Goal: Information Seeking & Learning: Learn about a topic

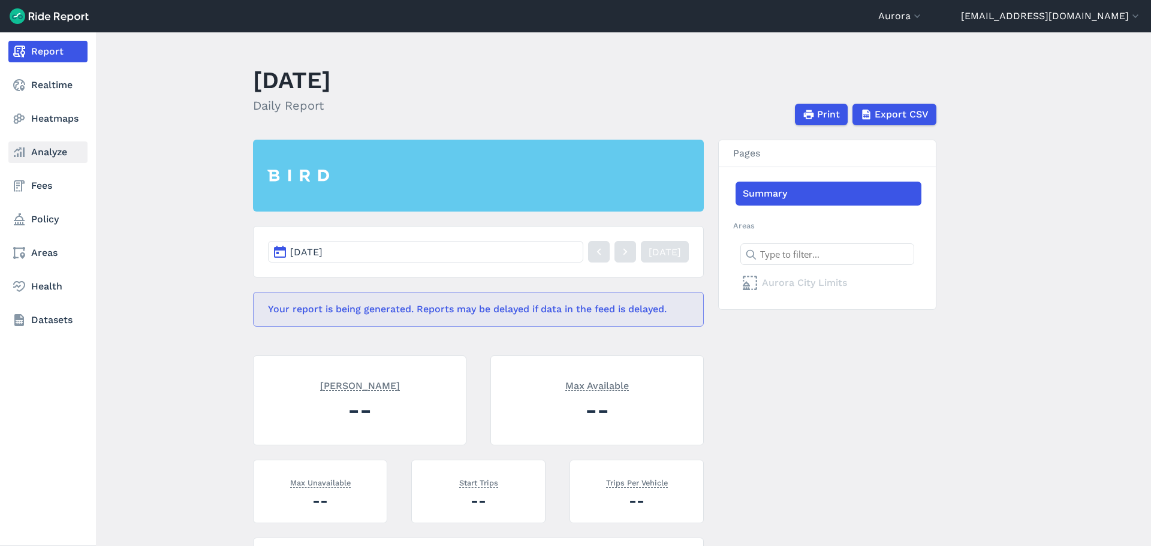
click at [24, 153] on use at bounding box center [19, 152] width 11 height 10
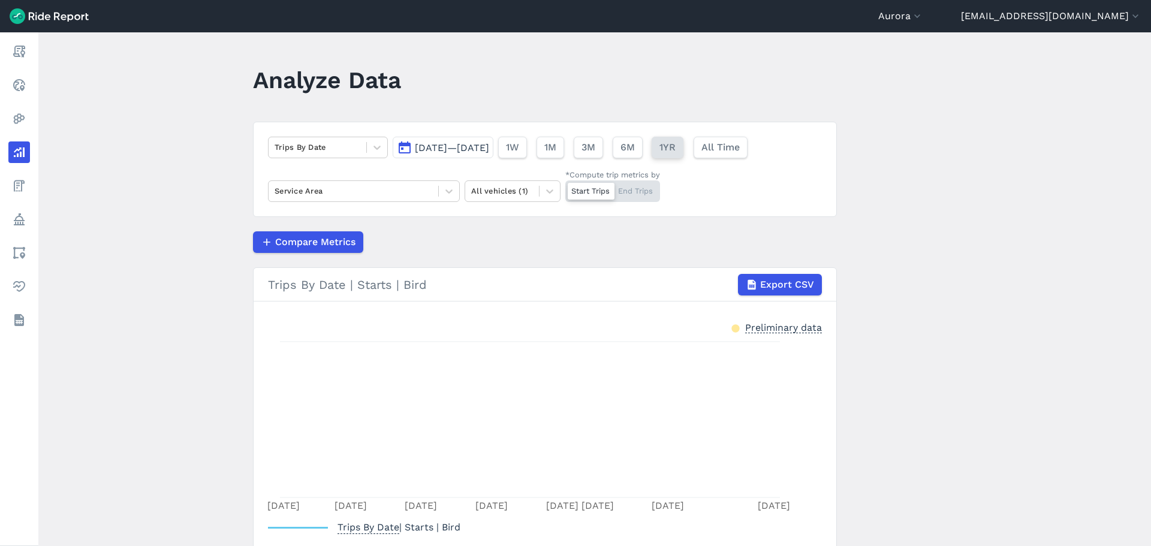
click at [575, 146] on button "1YR" at bounding box center [668, 148] width 32 height 22
click at [489, 150] on span "[DATE]—[DATE]" at bounding box center [452, 147] width 74 height 11
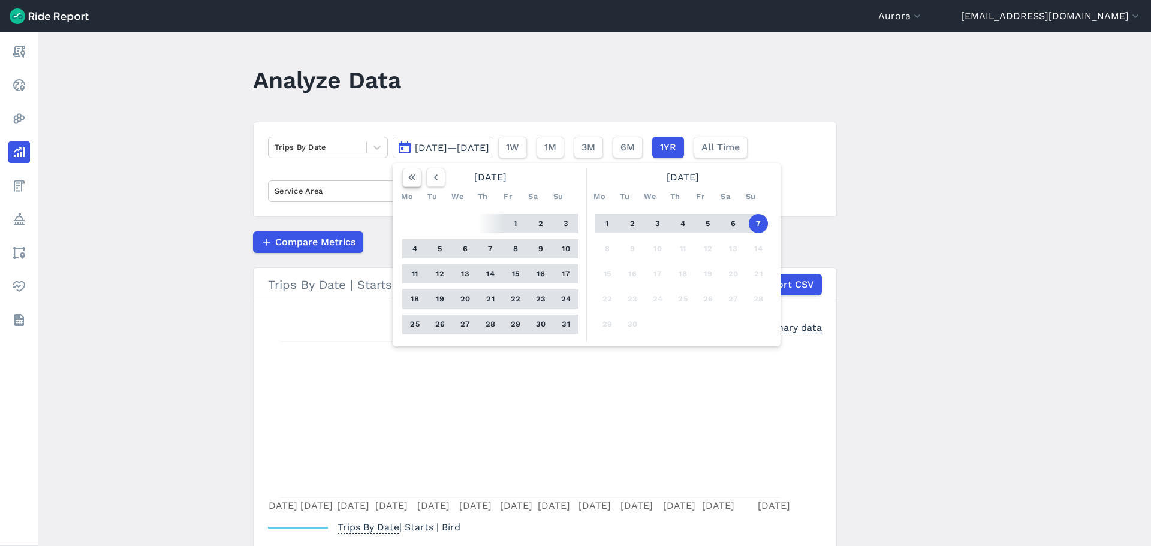
click at [412, 177] on icon "button" at bounding box center [412, 177] width 12 height 12
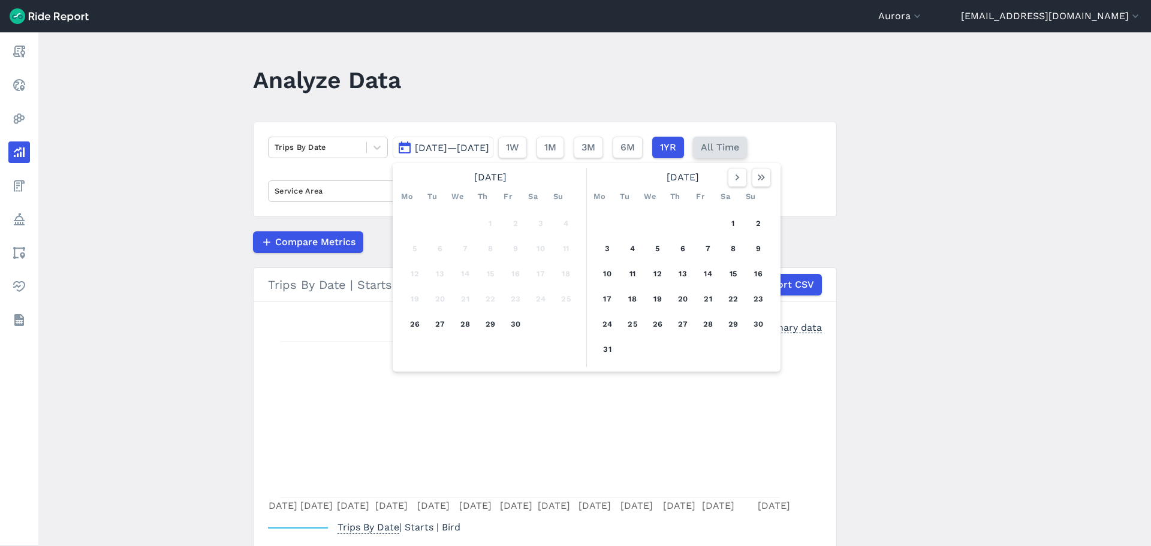
click at [575, 133] on div "Trips By Date [DATE]—[DATE] [DATE] Mo Tu We Th Fr Sa Su 1 2 3 4 5 6 7 8 9 10 11…" at bounding box center [545, 169] width 584 height 95
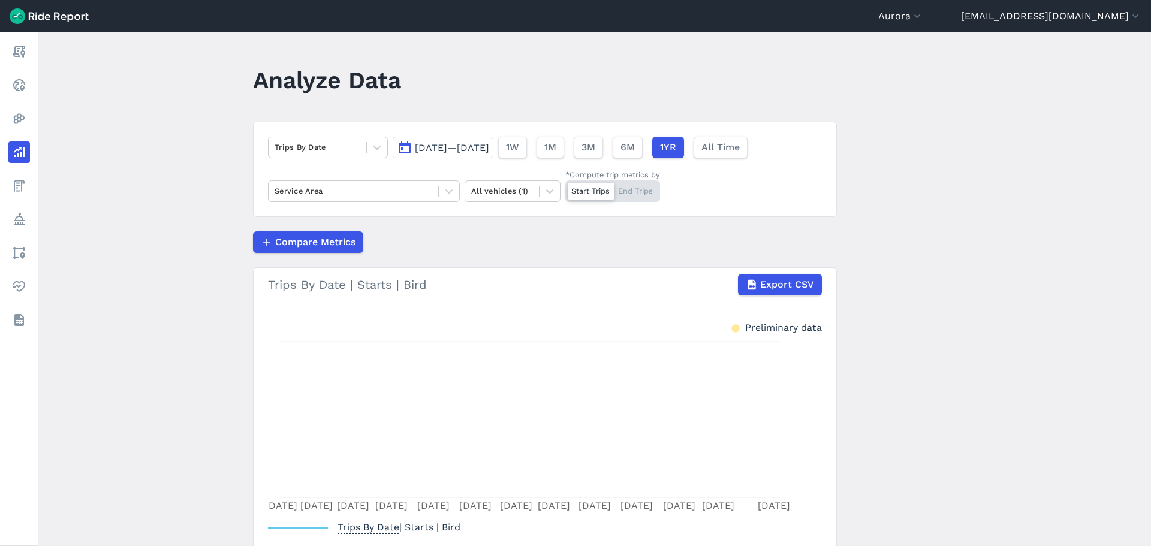
click at [460, 147] on span "[DATE]—[DATE]" at bounding box center [452, 147] width 74 height 11
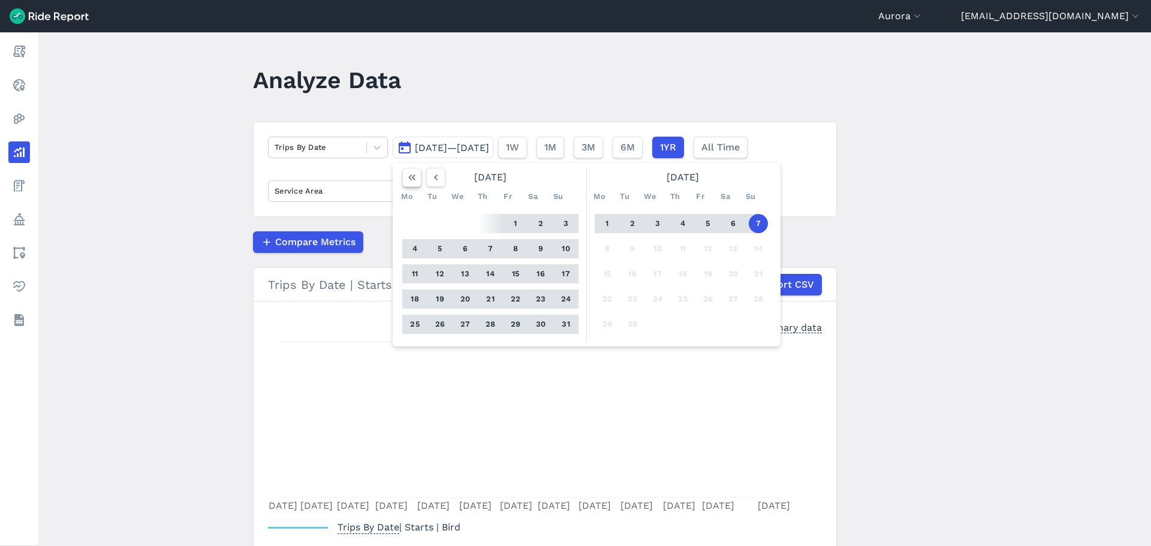
click at [406, 177] on icon "button" at bounding box center [412, 177] width 12 height 12
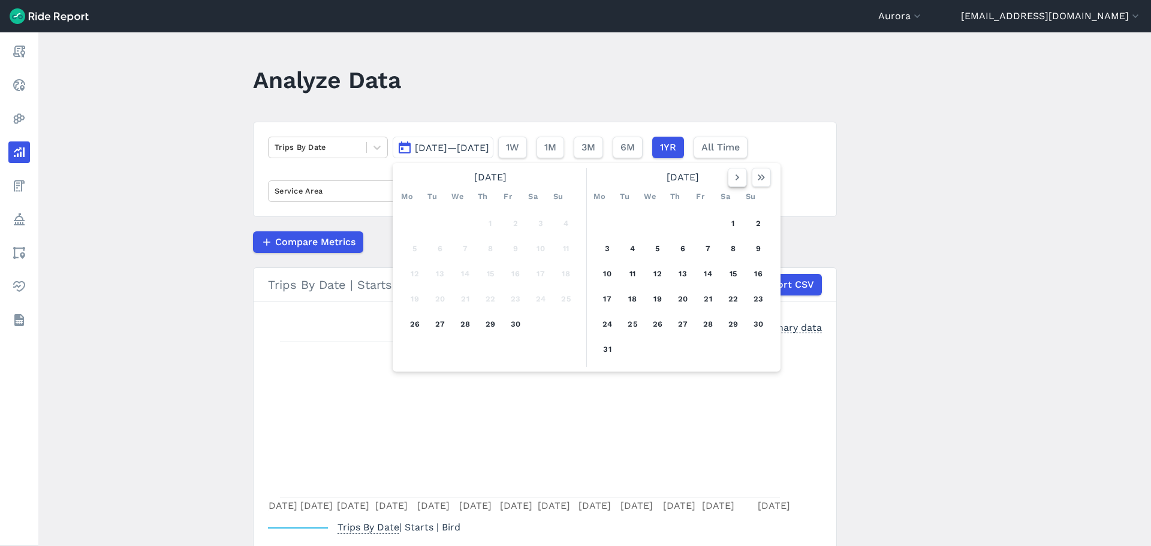
click at [575, 178] on use "button" at bounding box center [737, 177] width 4 height 6
click at [575, 177] on icon "button" at bounding box center [737, 177] width 12 height 12
click at [575, 183] on button "button" at bounding box center [737, 177] width 19 height 19
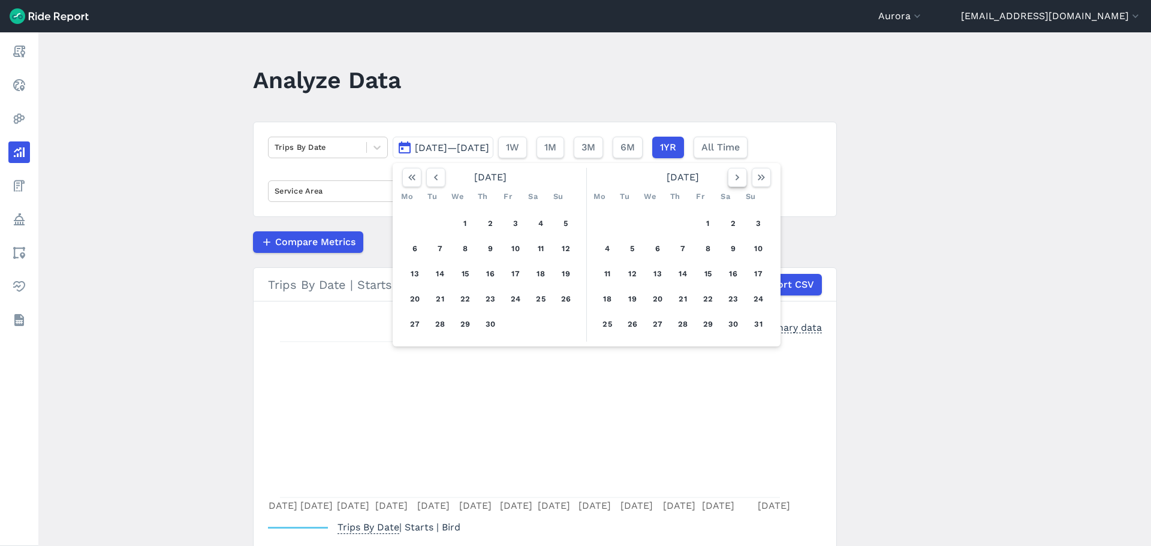
click at [575, 184] on button "button" at bounding box center [737, 177] width 19 height 19
click at [460, 222] on button "1" at bounding box center [465, 223] width 19 height 19
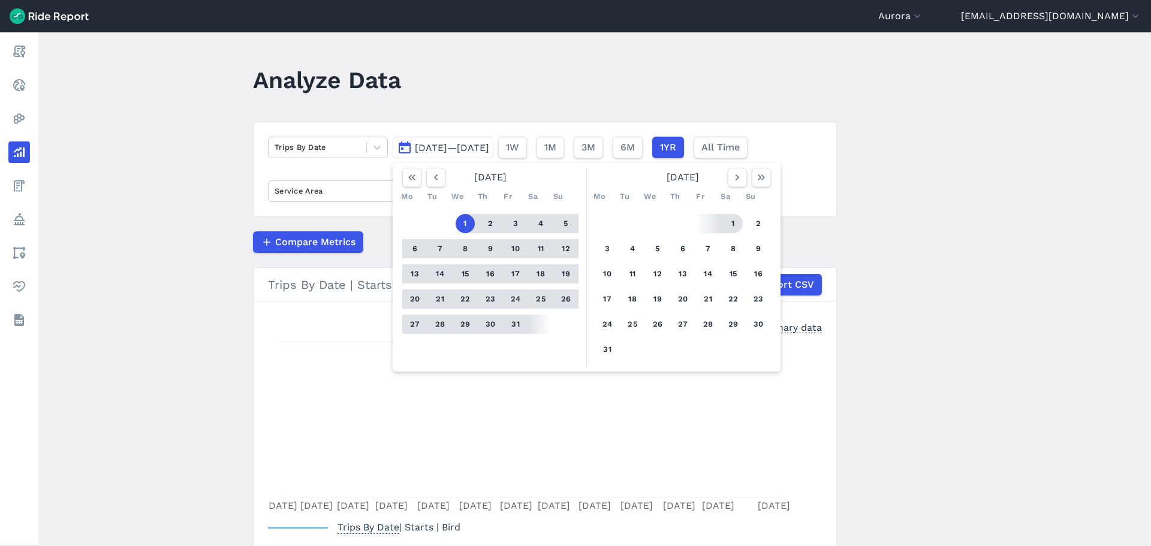
click at [575, 222] on button "1" at bounding box center [732, 223] width 19 height 19
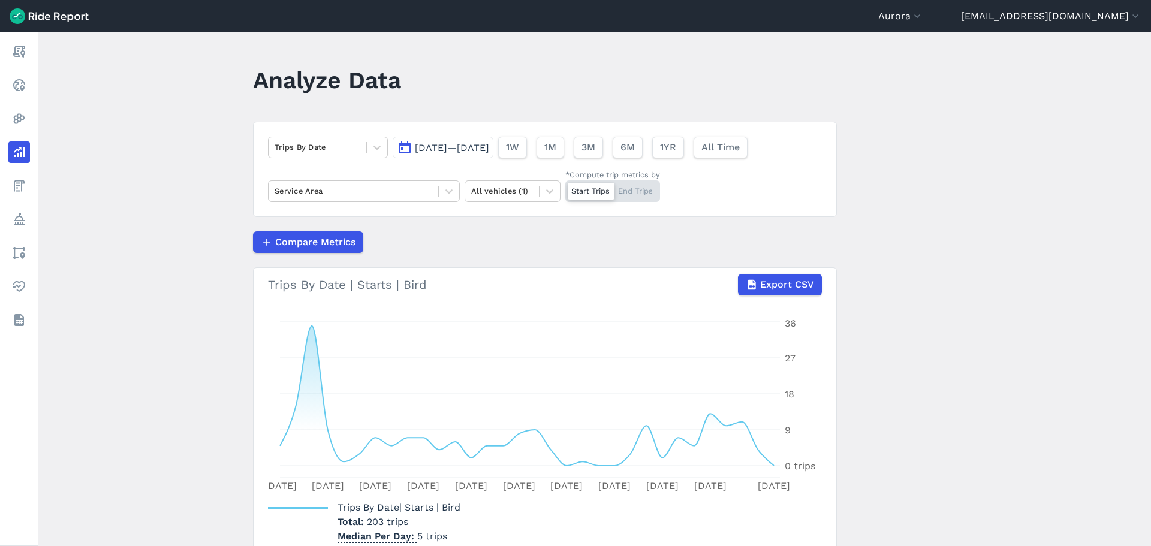
click at [489, 151] on span "[DATE]—[DATE]" at bounding box center [452, 147] width 74 height 11
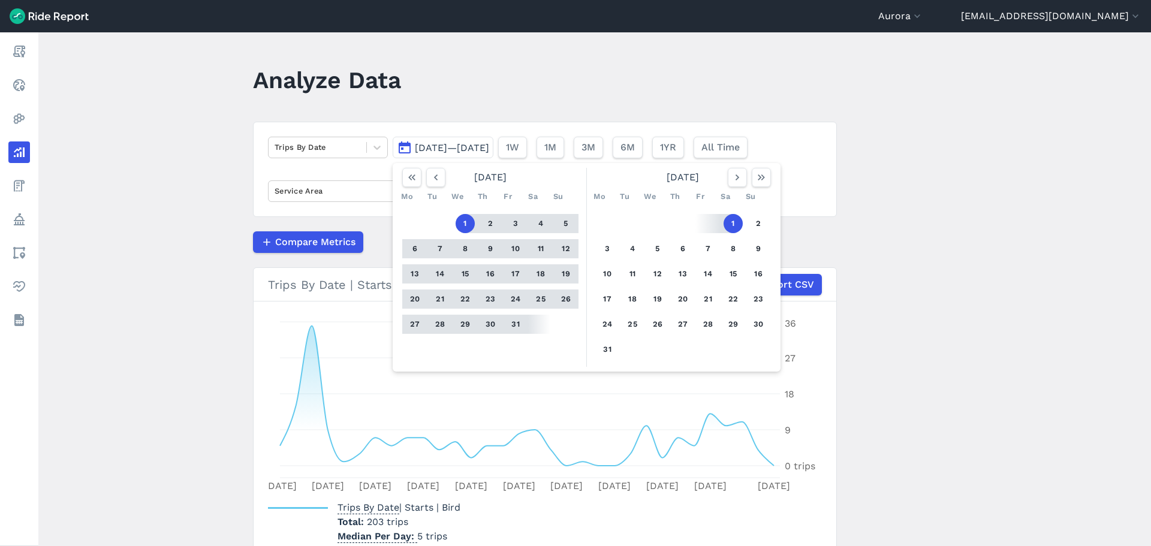
click at [575, 224] on button "1" at bounding box center [732, 223] width 19 height 19
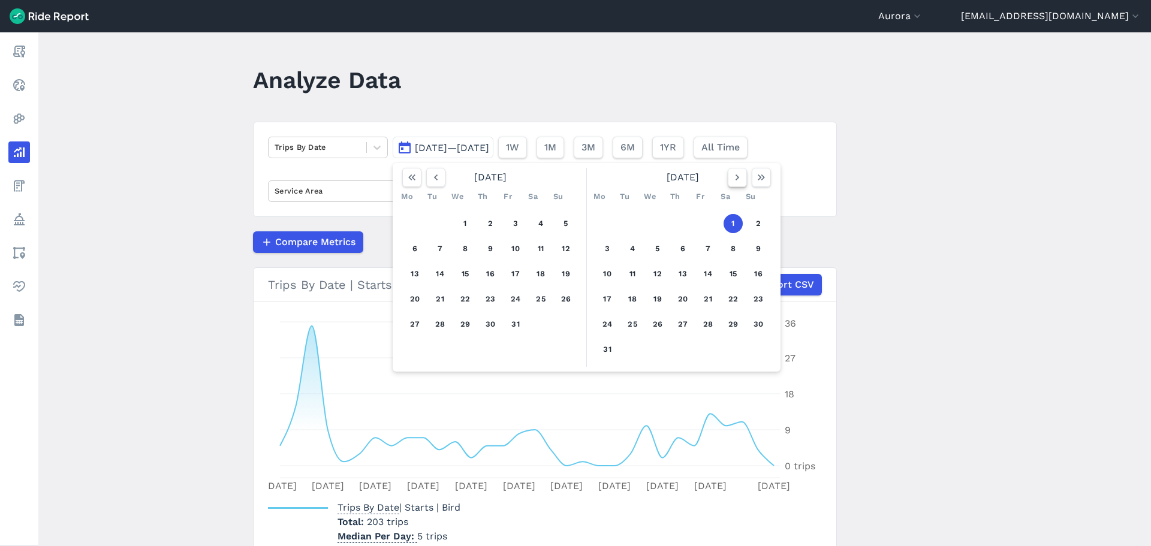
click at [575, 177] on icon "button" at bounding box center [737, 177] width 12 height 12
click at [575, 176] on icon "button" at bounding box center [737, 177] width 12 height 12
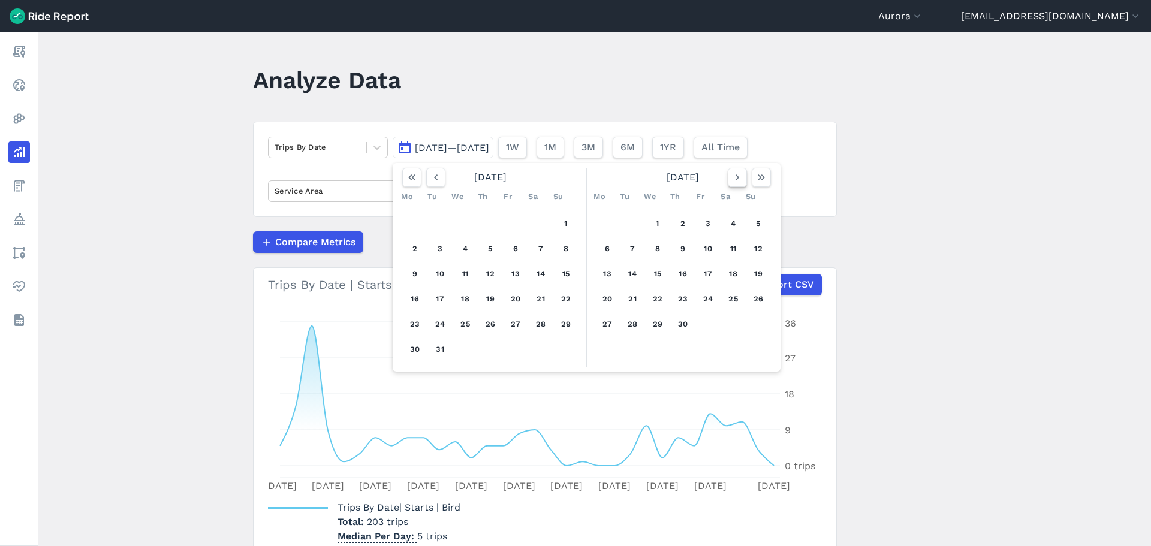
click at [575, 176] on icon "button" at bounding box center [737, 177] width 12 height 12
click at [575, 177] on icon "button" at bounding box center [737, 177] width 12 height 12
click at [575, 176] on icon "button" at bounding box center [737, 177] width 12 height 12
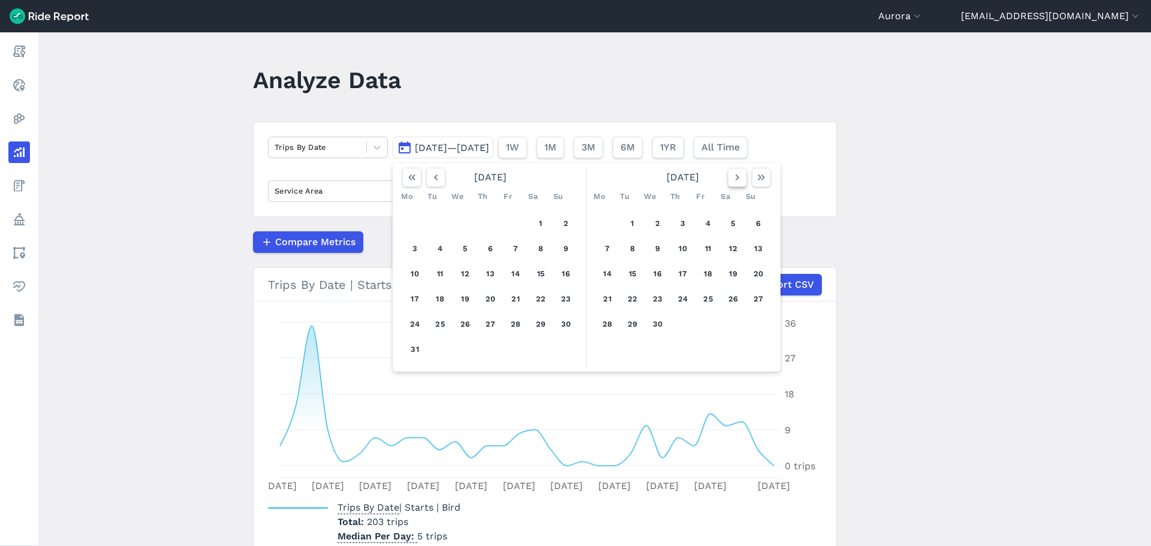
click at [575, 176] on icon "button" at bounding box center [737, 177] width 12 height 12
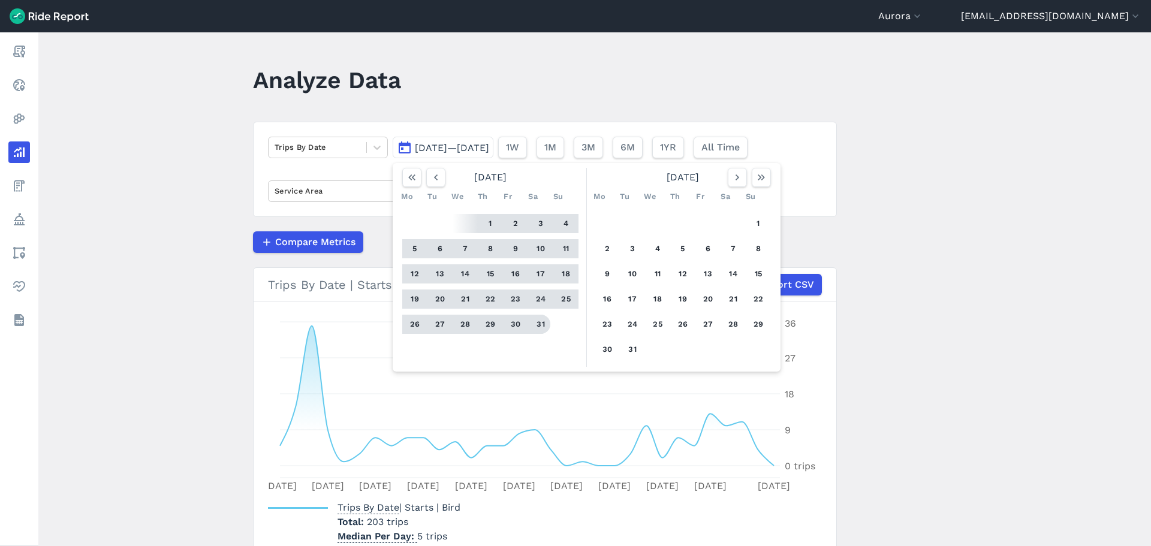
click at [539, 325] on button "31" at bounding box center [540, 324] width 19 height 19
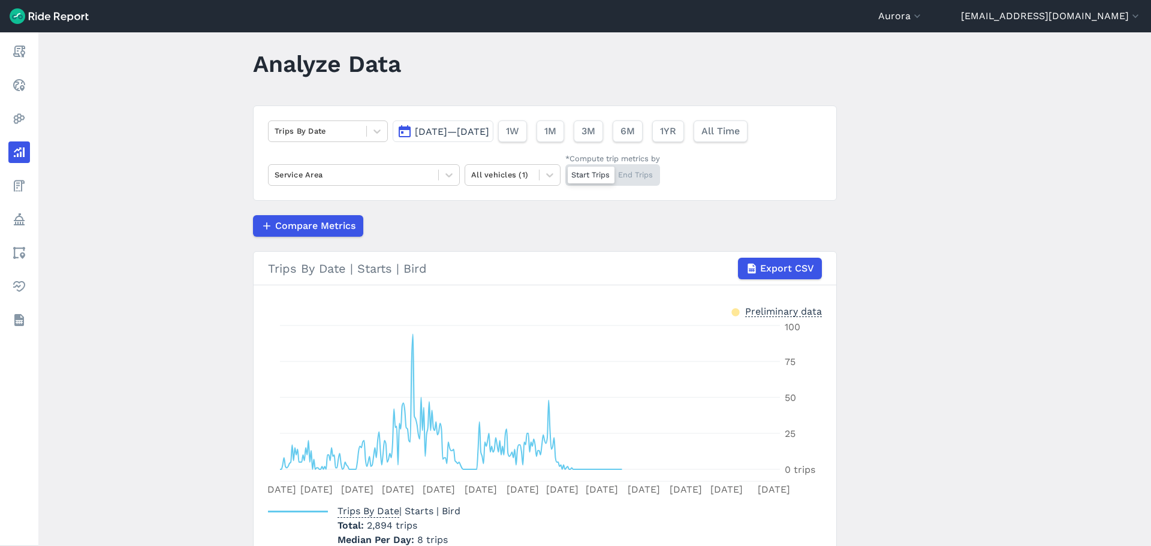
scroll to position [60, 0]
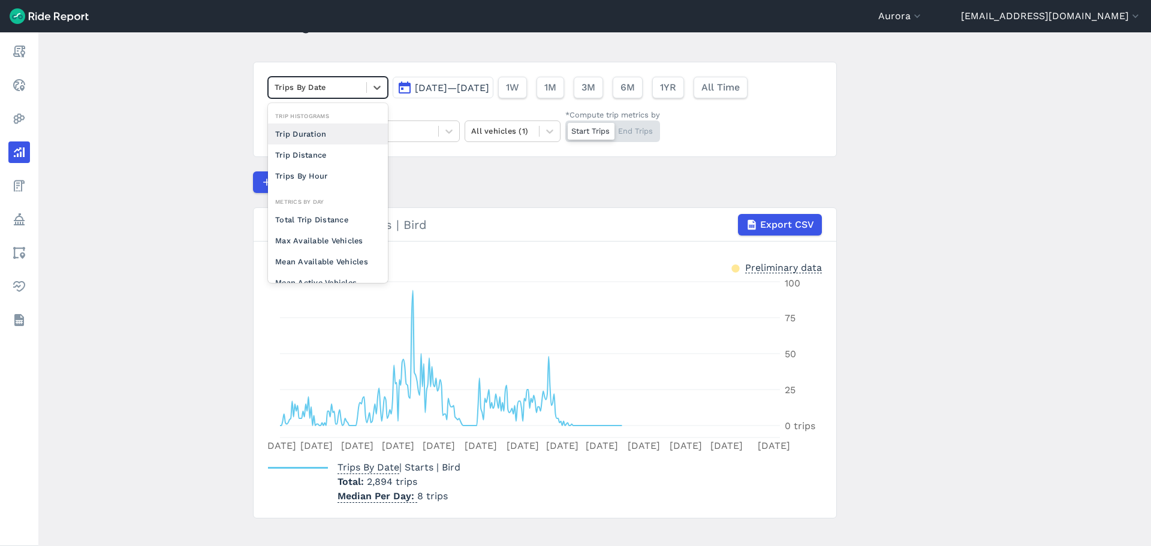
click at [330, 85] on div at bounding box center [318, 87] width 86 height 14
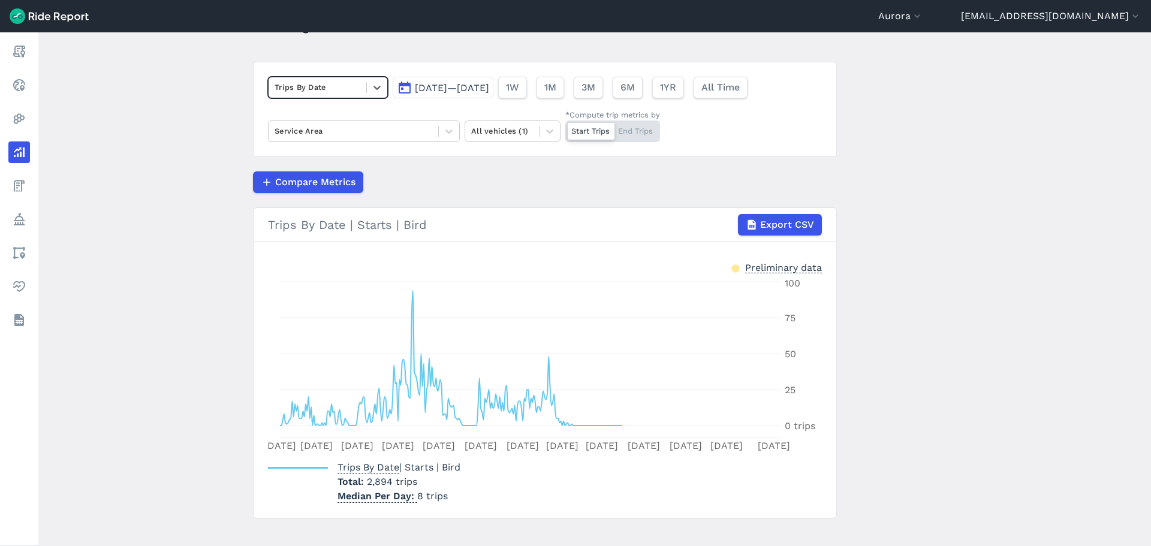
click at [330, 85] on div at bounding box center [318, 87] width 86 height 14
click at [500, 133] on div at bounding box center [502, 131] width 62 height 14
click at [499, 132] on div at bounding box center [502, 131] width 62 height 14
click at [414, 132] on div at bounding box center [354, 131] width 158 height 14
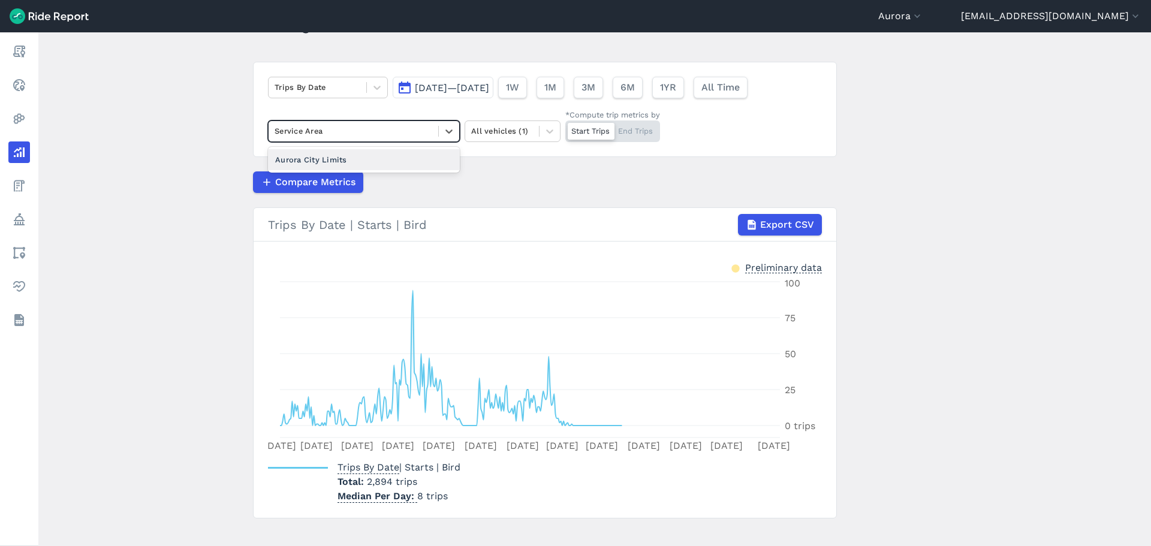
click at [415, 129] on div at bounding box center [354, 131] width 158 height 14
click at [575, 10] on button "Aurora" at bounding box center [900, 16] width 45 height 14
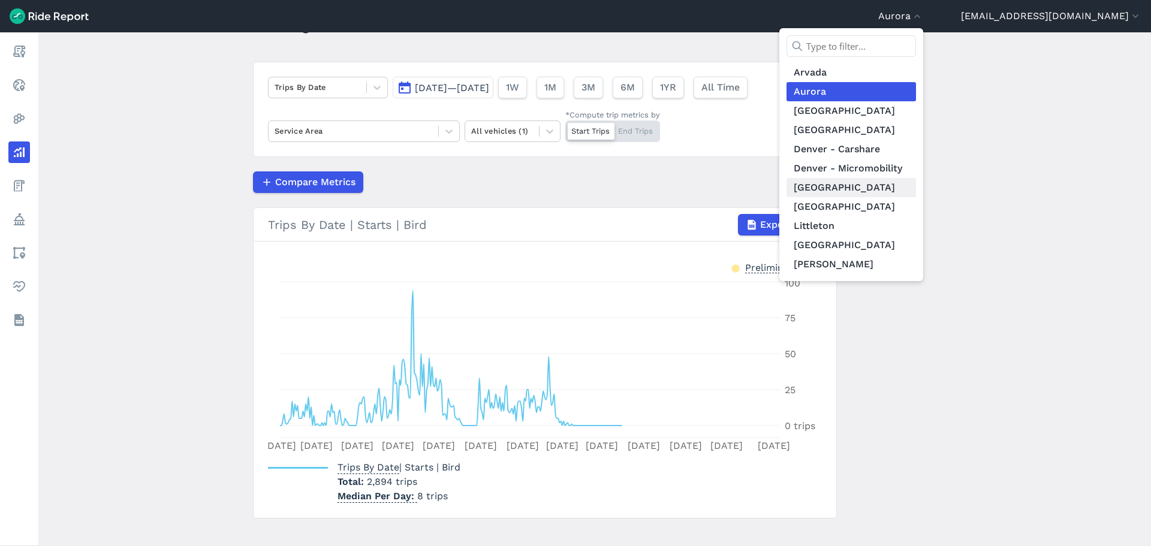
click at [575, 188] on link "[GEOGRAPHIC_DATA]" at bounding box center [850, 187] width 129 height 19
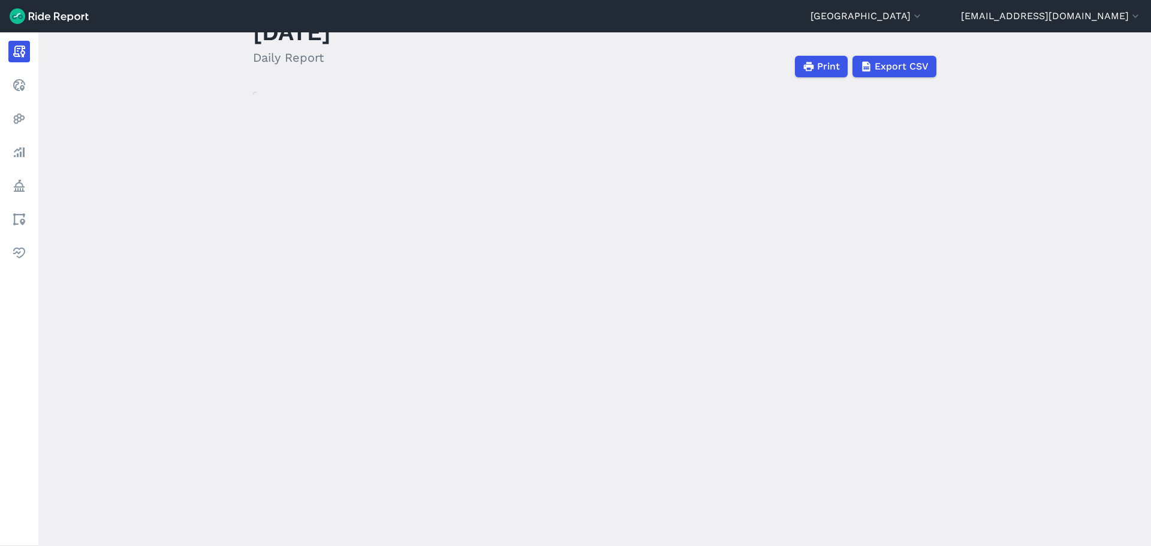
scroll to position [60, 0]
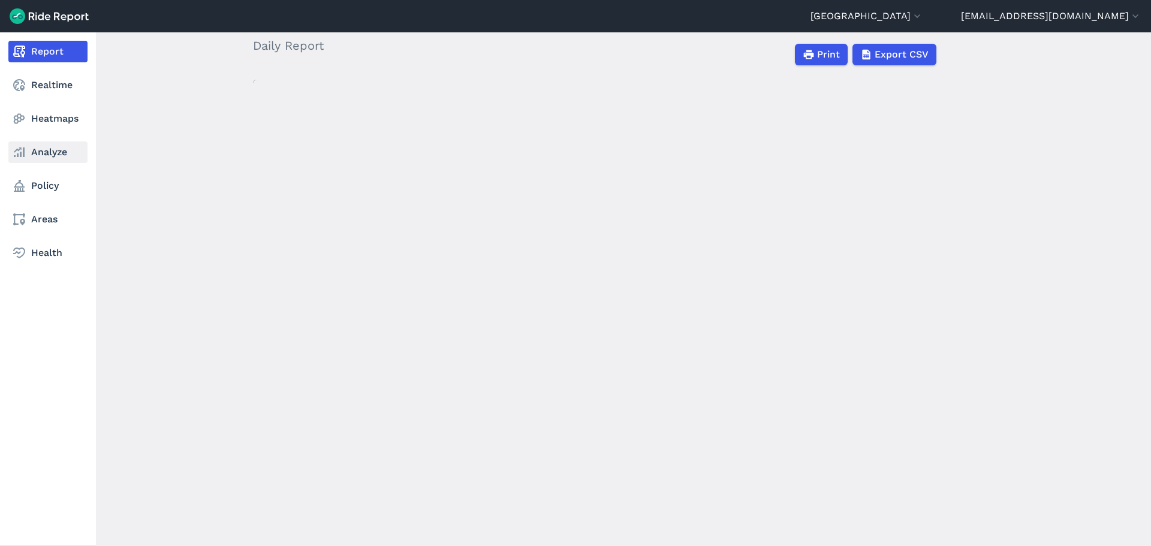
click at [50, 157] on link "Analyze" at bounding box center [47, 152] width 79 height 22
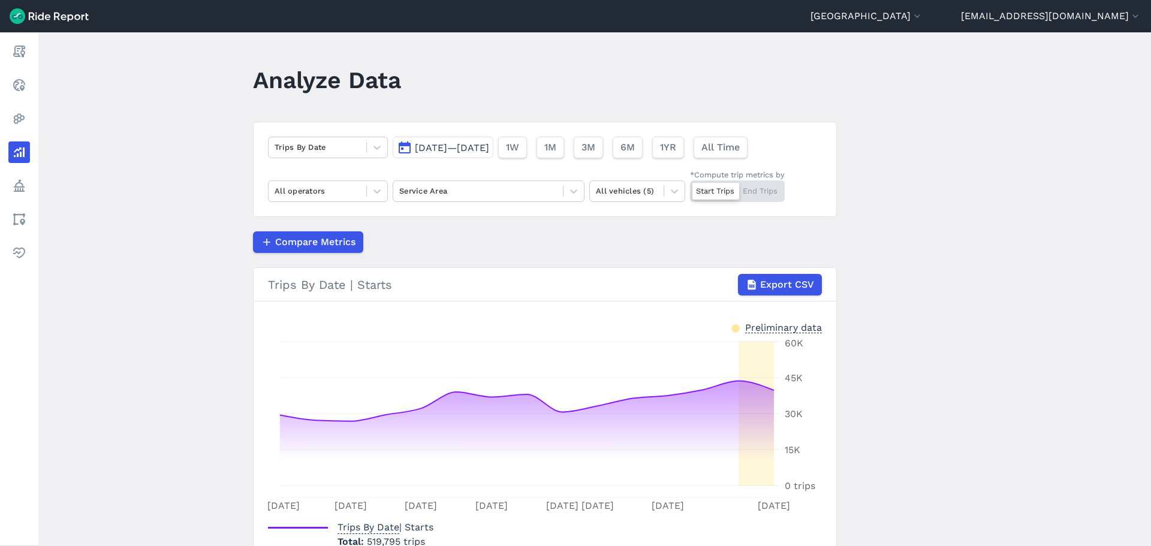
click at [489, 147] on span "[DATE]—[DATE]" at bounding box center [452, 147] width 74 height 11
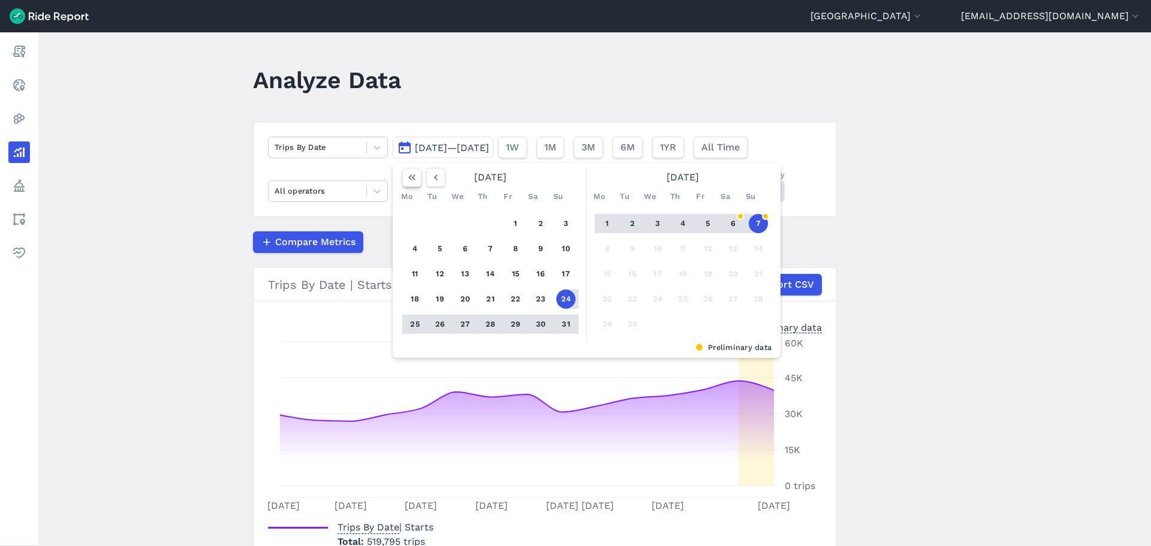
click at [411, 178] on use "button" at bounding box center [411, 177] width 7 height 6
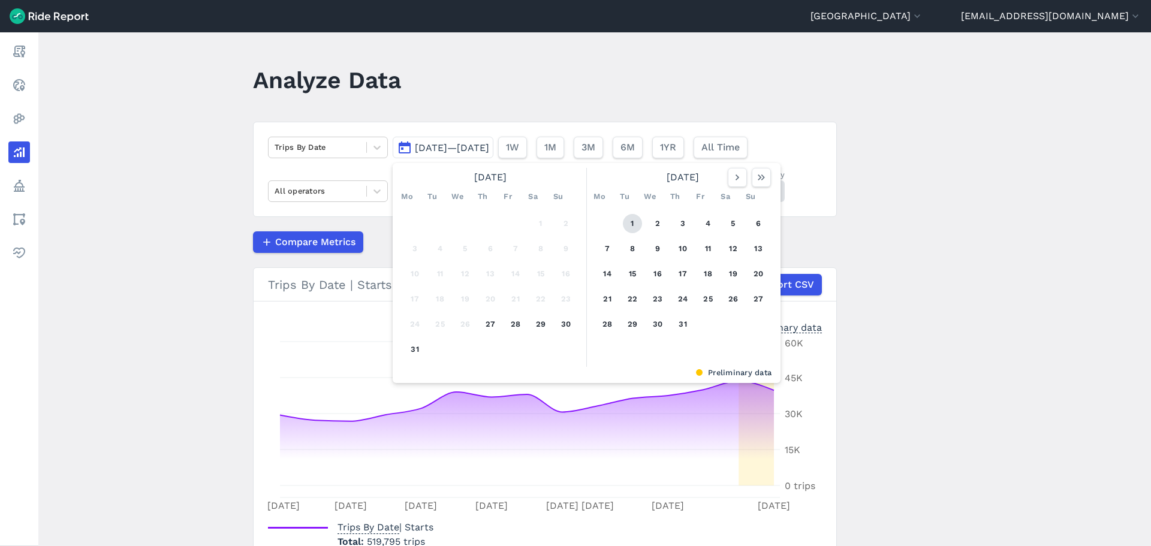
click at [575, 221] on button "1" at bounding box center [632, 223] width 19 height 19
click at [575, 178] on icon "button" at bounding box center [761, 177] width 12 height 12
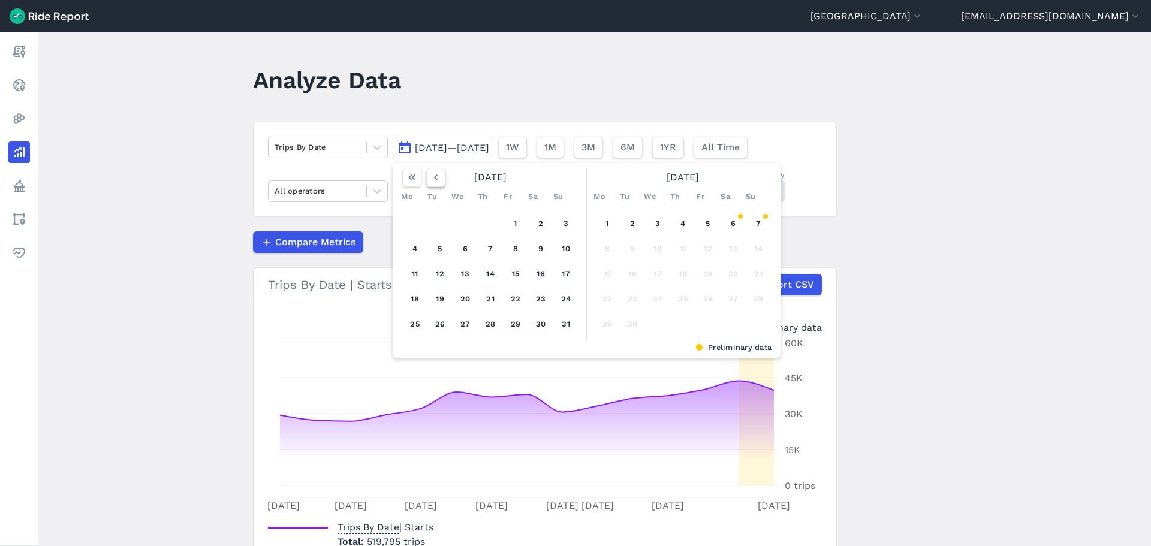
click at [435, 180] on icon "button" at bounding box center [436, 177] width 12 height 12
click at [433, 179] on icon "button" at bounding box center [436, 177] width 12 height 12
click at [432, 178] on icon "button" at bounding box center [436, 177] width 12 height 12
click at [575, 149] on span "1YR" at bounding box center [667, 147] width 16 height 14
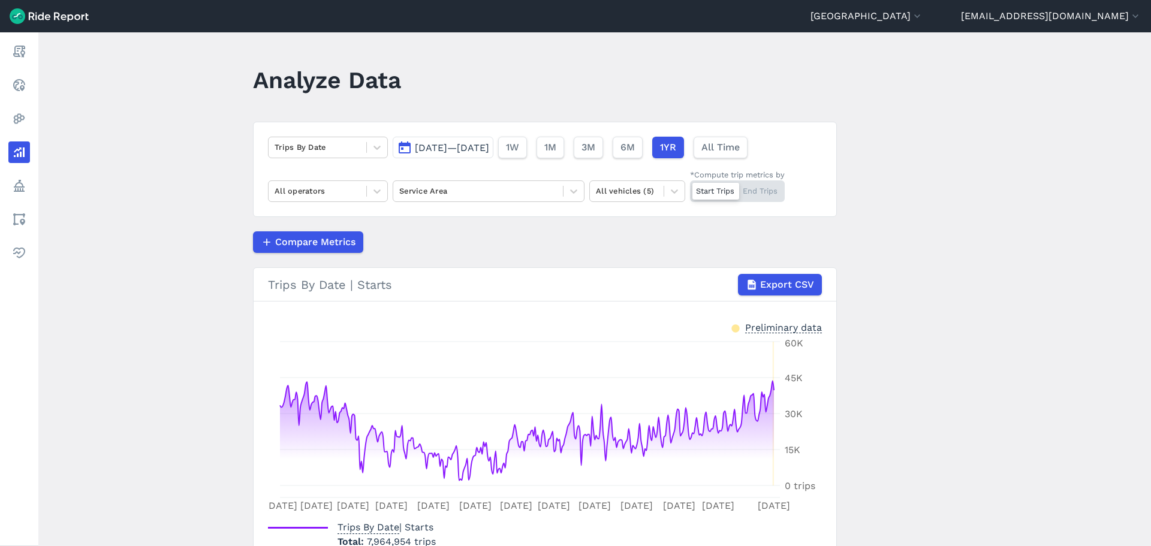
click at [489, 149] on span "[DATE]—[DATE]" at bounding box center [452, 147] width 74 height 11
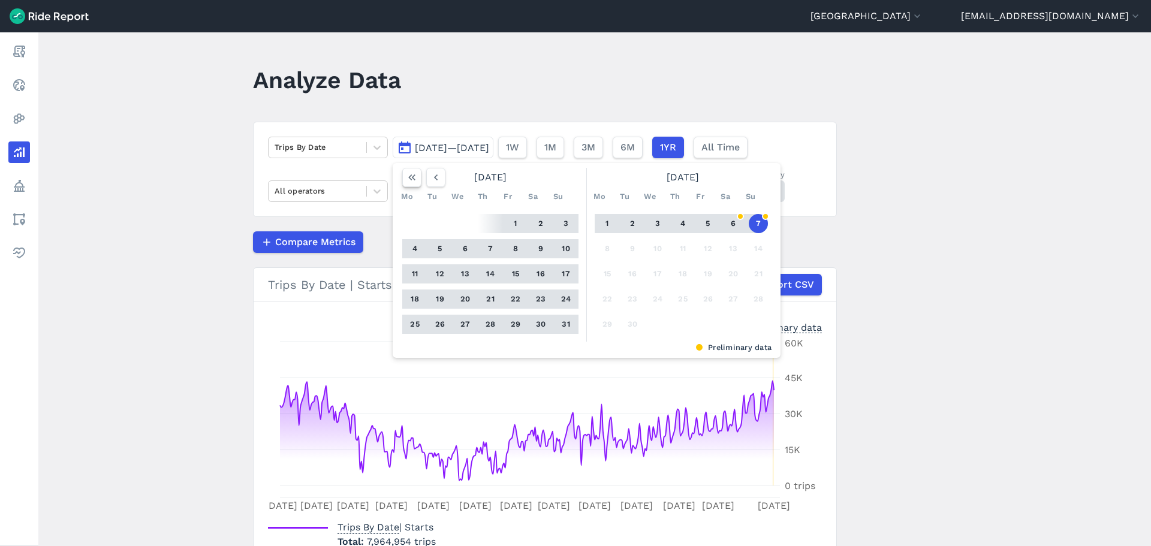
click at [415, 183] on icon "button" at bounding box center [412, 177] width 12 height 12
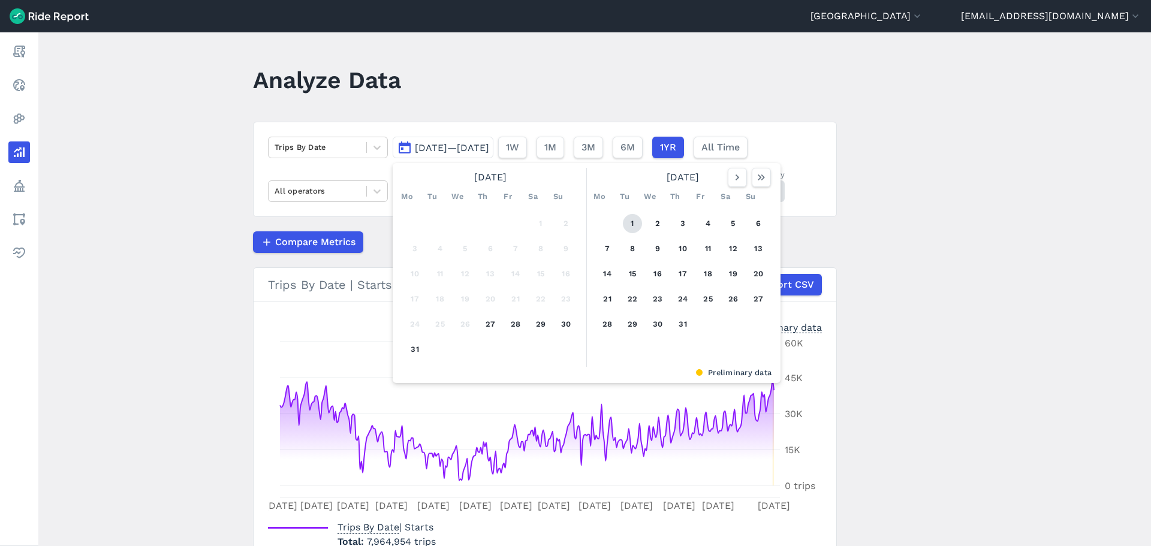
click at [575, 224] on button "1" at bounding box center [632, 223] width 19 height 19
click at [575, 176] on icon "button" at bounding box center [761, 177] width 12 height 12
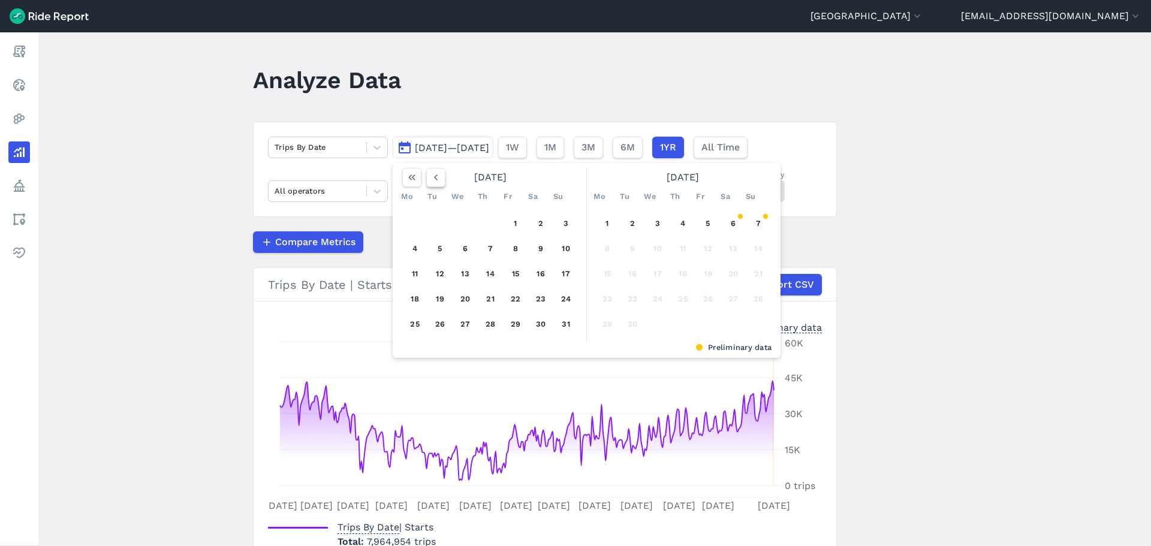
click at [430, 177] on icon "button" at bounding box center [436, 177] width 12 height 12
click at [430, 178] on icon "button" at bounding box center [436, 177] width 12 height 12
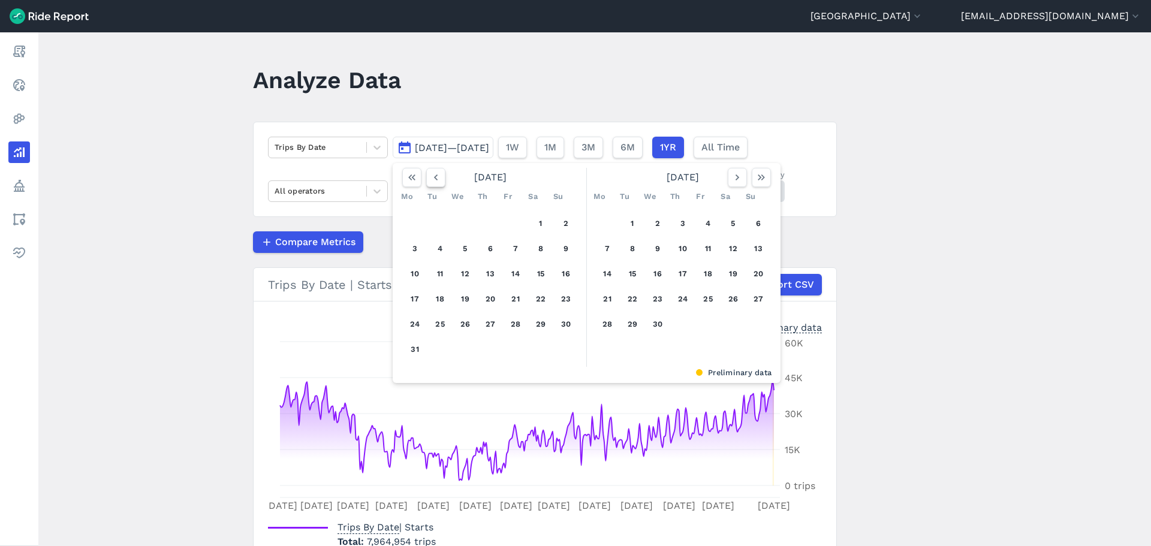
click at [430, 178] on icon "button" at bounding box center [436, 177] width 12 height 12
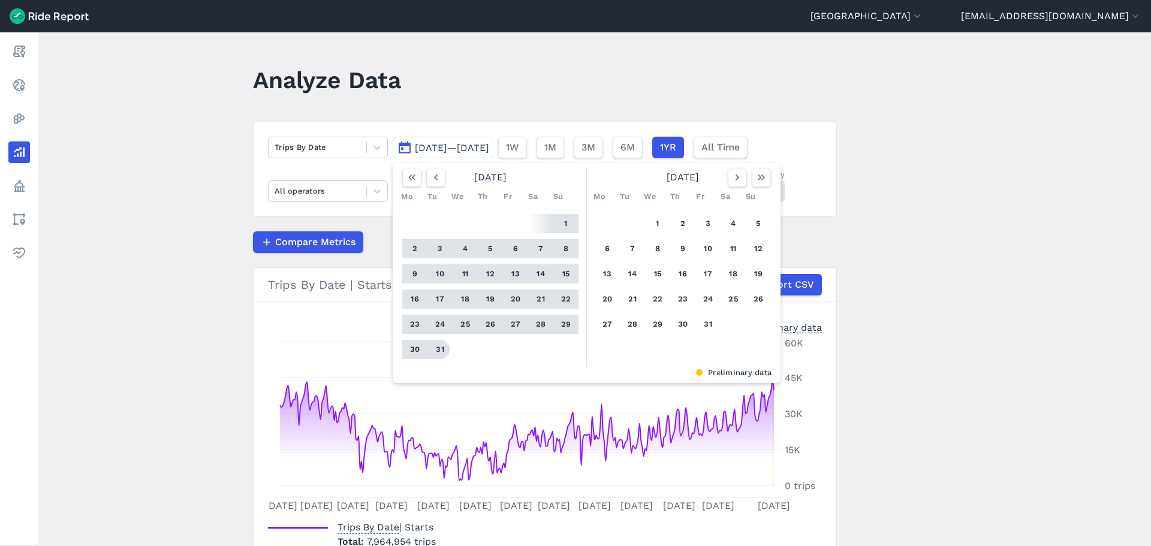
click at [438, 349] on button "31" at bounding box center [439, 349] width 19 height 19
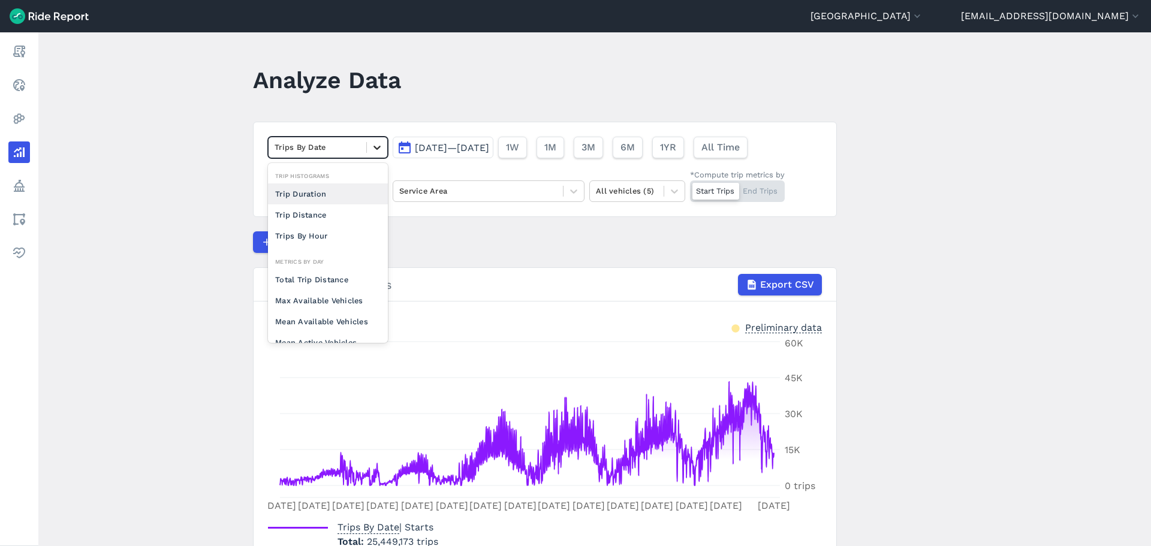
click at [375, 148] on icon at bounding box center [377, 147] width 12 height 12
click at [175, 290] on main "Analyze Data option Max Available Vehicles focused, 0 of 2. 10 results availabl…" at bounding box center [594, 289] width 1112 height 514
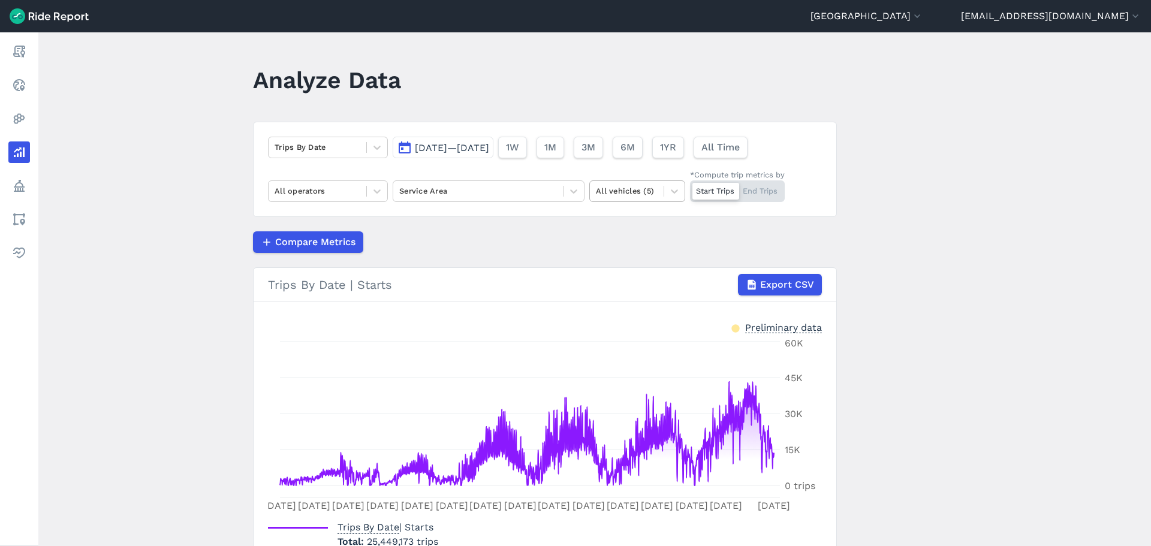
click at [575, 188] on div at bounding box center [627, 191] width 62 height 14
click at [468, 237] on div "Compare Metrics" at bounding box center [545, 242] width 584 height 22
click at [575, 288] on span "Export CSV" at bounding box center [786, 285] width 54 height 14
